Goal: Obtain resource: Download file/media

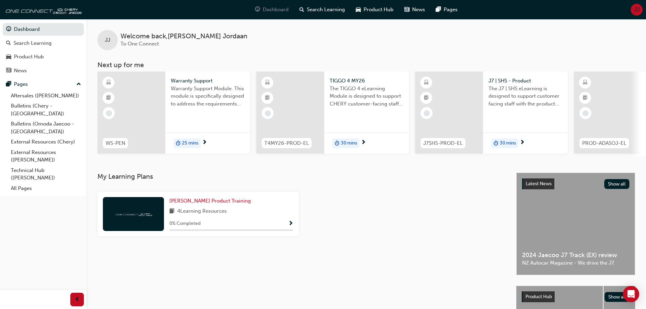
click at [284, 11] on span "Dashboard" at bounding box center [276, 10] width 26 height 8
click at [320, 11] on span "Search Learning" at bounding box center [326, 10] width 38 height 8
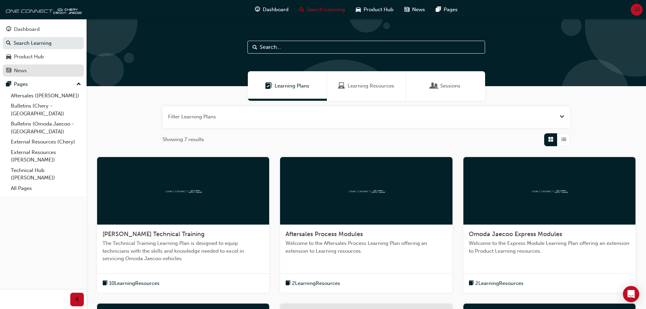
click at [23, 72] on div "News" at bounding box center [20, 71] width 13 height 8
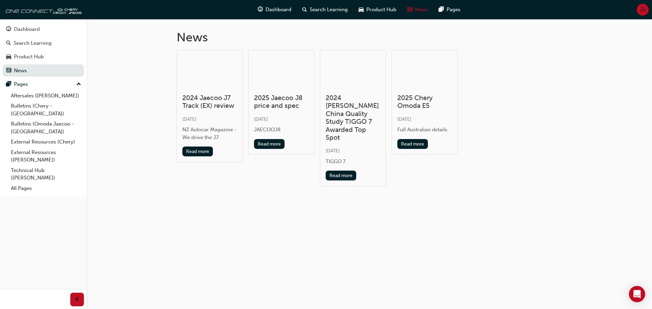
click at [38, 304] on div at bounding box center [43, 299] width 87 height 19
click at [29, 183] on link "All Pages" at bounding box center [46, 188] width 76 height 11
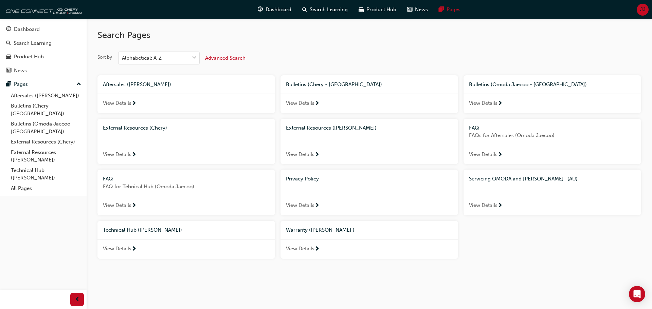
click at [309, 229] on span "Warranty ([PERSON_NAME] )" at bounding box center [320, 230] width 69 height 6
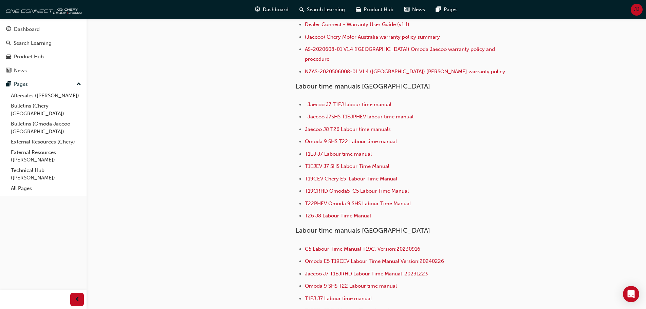
scroll to position [102, 0]
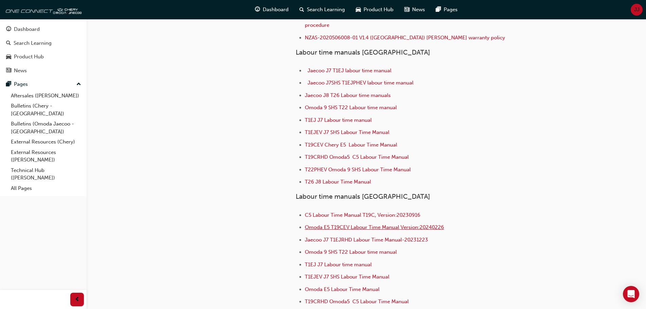
click at [341, 225] on span "Omoda E5 T19CEV Labour Time Manual Version:20240226" at bounding box center [374, 228] width 139 height 6
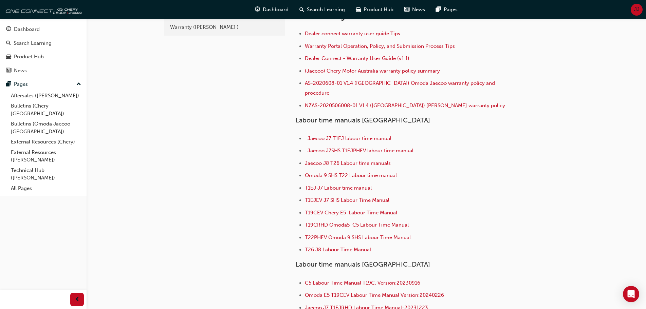
scroll to position [68, 0]
